Goal: Information Seeking & Learning: Learn about a topic

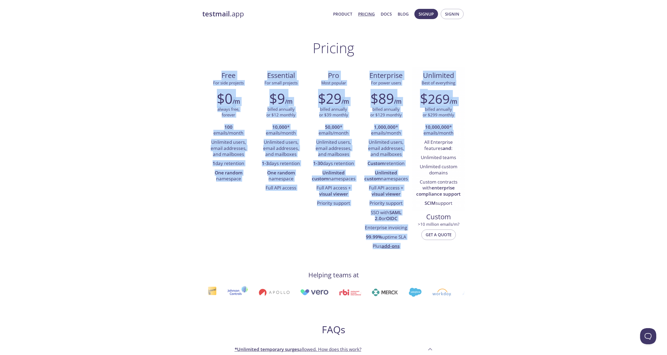
click at [460, 133] on div "testmail .app Product Pricing Docs Blog Signup Signin Pricing Free For side pro…" at bounding box center [333, 352] width 667 height 695
click at [258, 194] on div "$9 /m billed annually or $12 monthly 10,000 * emails/month Unlimited users, ema…" at bounding box center [281, 142] width 52 height 110
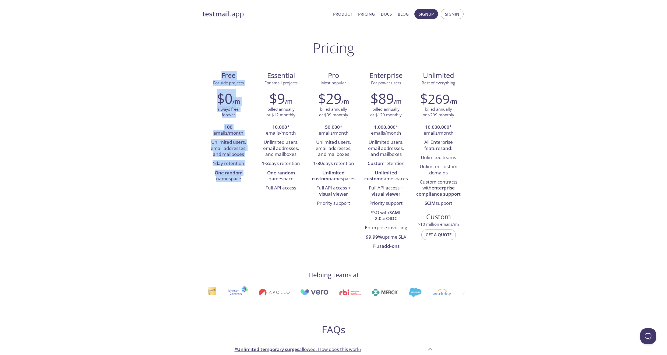
drag, startPoint x: 214, startPoint y: 61, endPoint x: 225, endPoint y: 202, distance: 141.4
click at [225, 202] on div "Pricing Free For side projects $0 /m always free, forever 100 emails/month Unli…" at bounding box center [333, 313] width 263 height 547
click at [225, 202] on div "Free For side projects $0 /m always free, forever 100 emails/month Unlimited us…" at bounding box center [333, 161] width 263 height 188
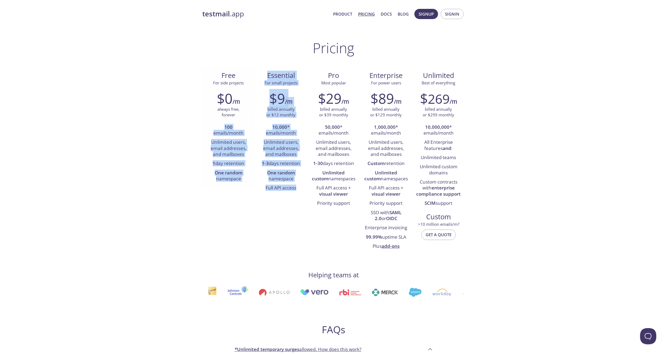
drag, startPoint x: 296, startPoint y: 192, endPoint x: 249, endPoint y: 112, distance: 92.1
click at [249, 112] on div "Free For side projects $0 /m always free, forever 100 emails/month Unlimited us…" at bounding box center [333, 161] width 263 height 188
click at [236, 113] on p "always free, forever" at bounding box center [228, 113] width 22 height 12
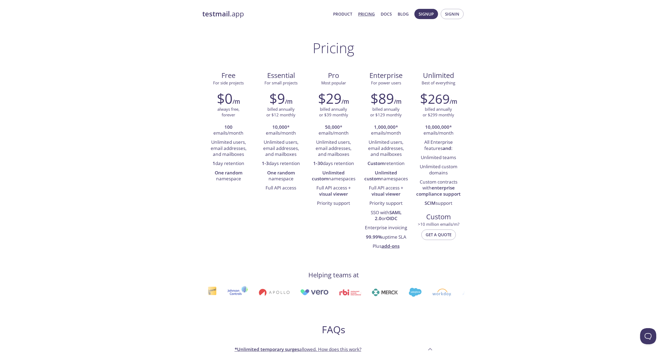
click at [209, 12] on strong "testmail" at bounding box center [215, 13] width 27 height 9
